Goal: Information Seeking & Learning: Learn about a topic

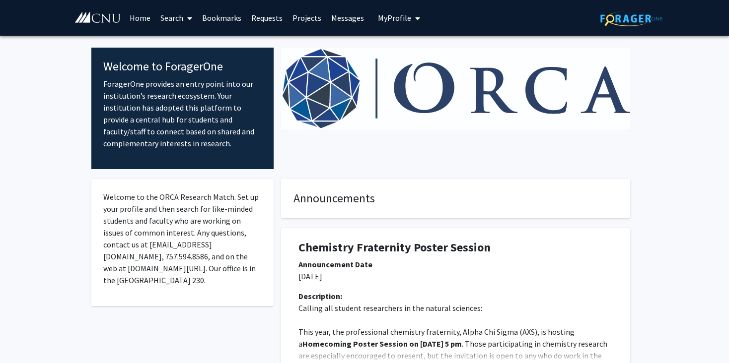
click at [143, 20] on link "Home" at bounding box center [140, 17] width 31 height 35
click at [178, 17] on link "Search" at bounding box center [176, 17] width 42 height 35
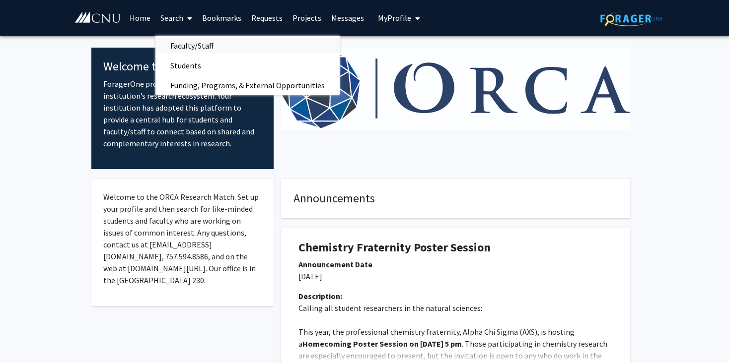
click at [200, 49] on span "Faculty/Staff" at bounding box center [191, 46] width 73 height 20
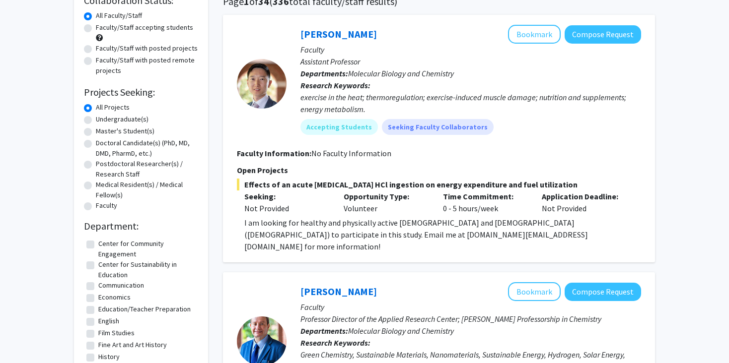
scroll to position [86, 0]
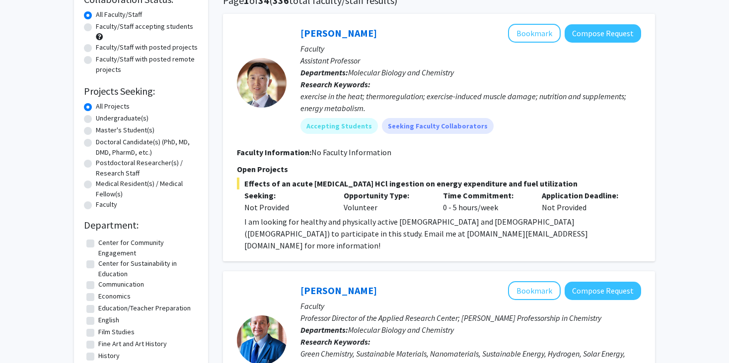
click at [104, 121] on label "Undergraduate(s)" at bounding box center [122, 118] width 53 height 10
click at [102, 120] on input "Undergraduate(s)" at bounding box center [99, 116] width 6 height 6
radio input "true"
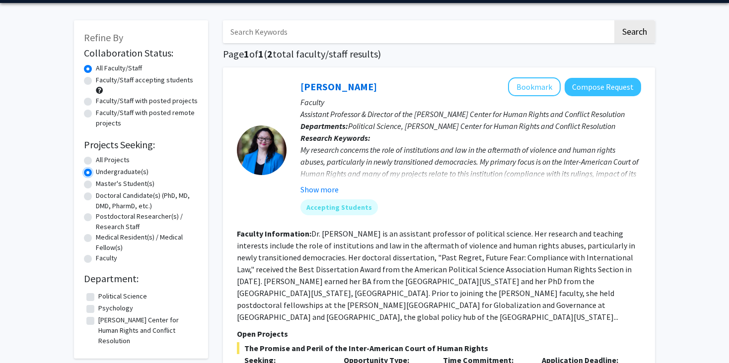
scroll to position [31, 0]
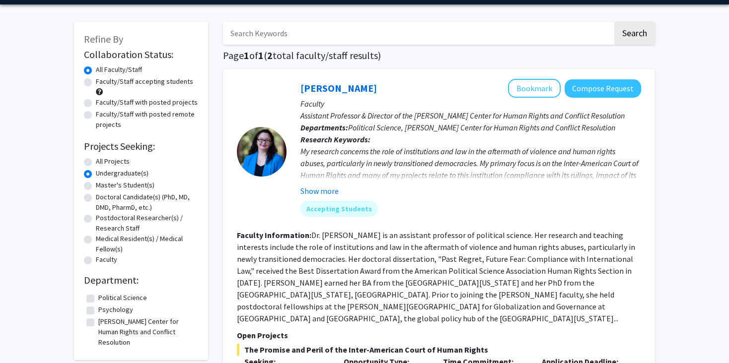
click at [105, 81] on label "Faculty/Staff accepting students" at bounding box center [144, 81] width 97 height 10
click at [102, 81] on input "Faculty/Staff accepting students" at bounding box center [99, 79] width 6 height 6
radio input "true"
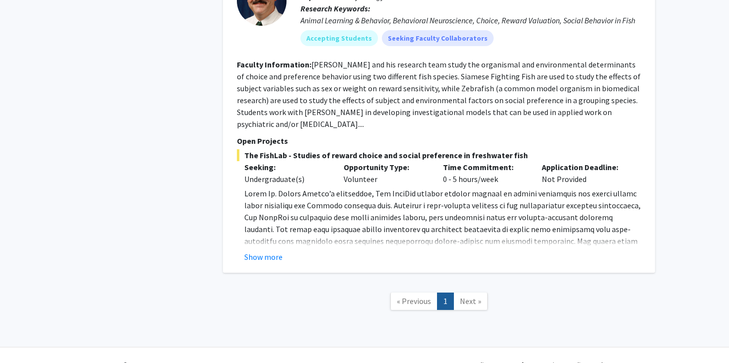
scroll to position [578, 0]
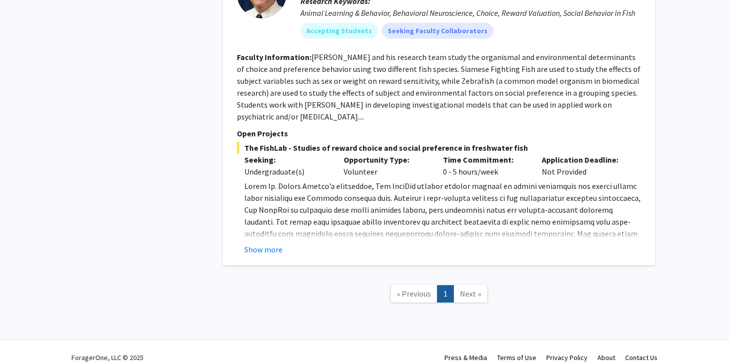
click at [459, 286] on link "Next »" at bounding box center [470, 294] width 34 height 17
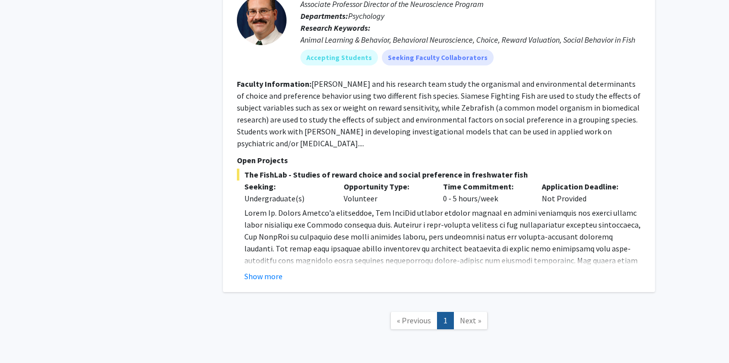
scroll to position [0, 0]
